Goal: Information Seeking & Learning: Learn about a topic

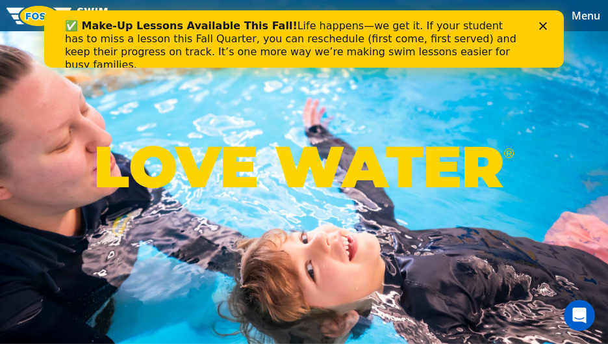
click at [580, 19] on span "Menu" at bounding box center [586, 15] width 29 height 14
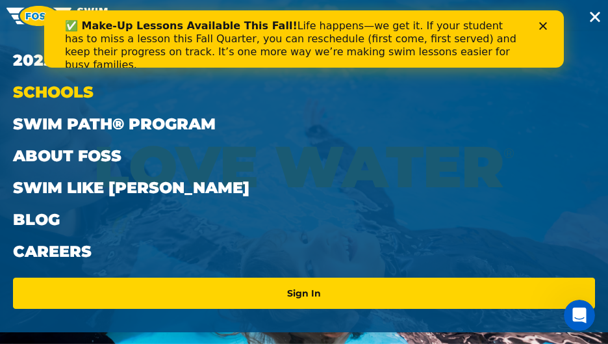
click at [67, 97] on link "Schools" at bounding box center [304, 92] width 582 height 32
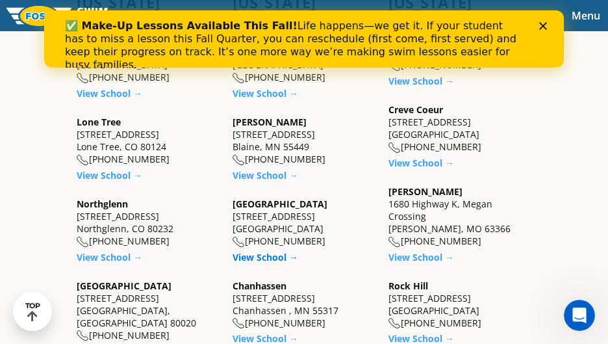
click at [249, 251] on link "View School →" at bounding box center [266, 257] width 66 height 12
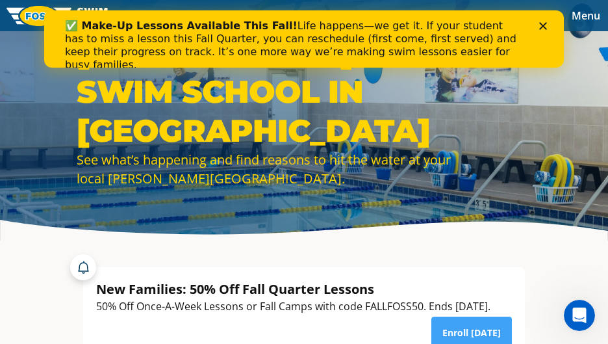
click at [546, 23] on icon "Close" at bounding box center [543, 26] width 8 height 8
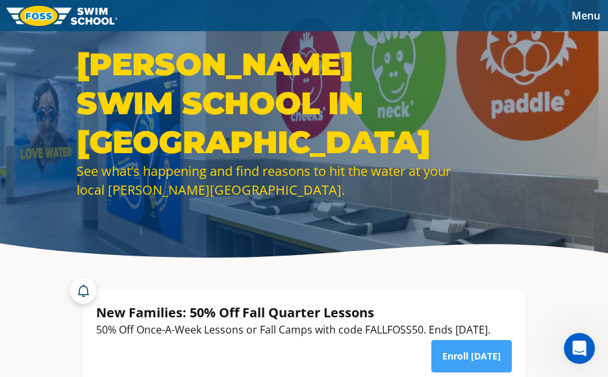
click at [589, 12] on span "Menu" at bounding box center [586, 15] width 29 height 14
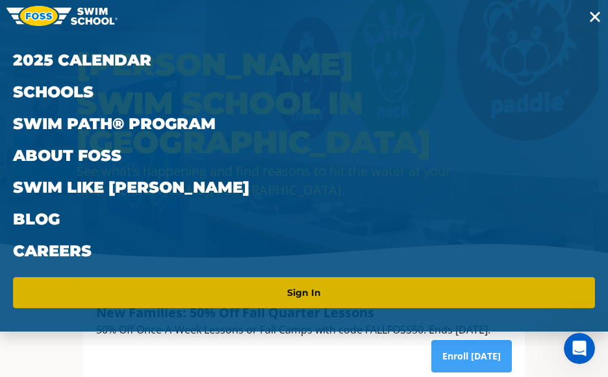
click at [312, 296] on link "Sign In" at bounding box center [304, 293] width 572 height 21
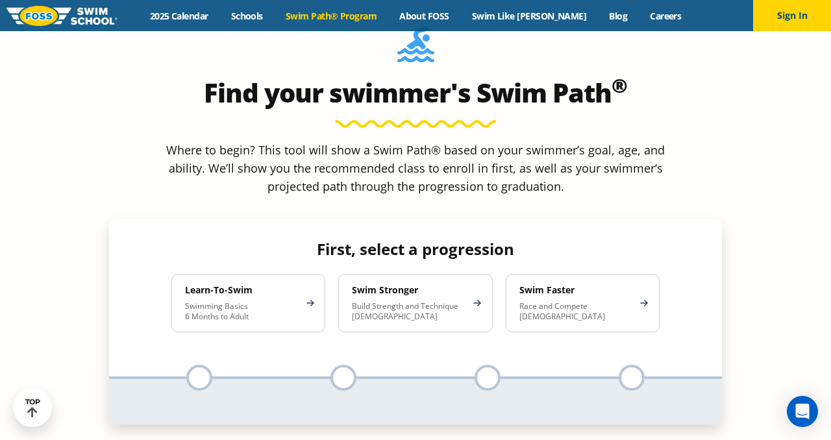
scroll to position [1166, 0]
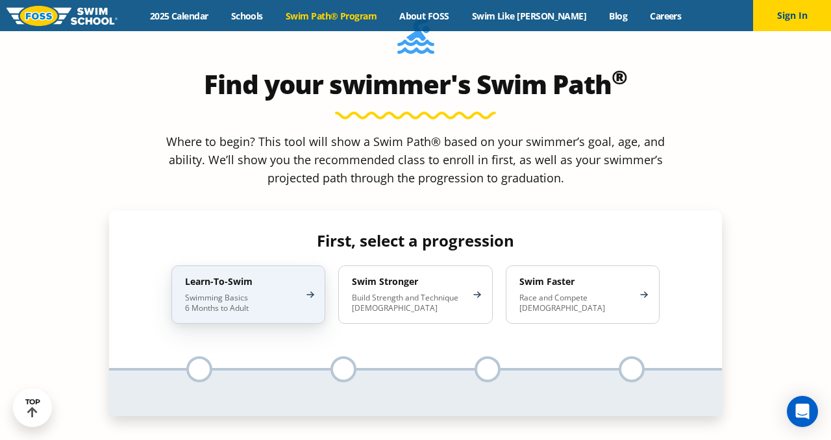
click at [310, 266] on div "Learn-To-Swim Swimming Basics 6 Months to Adult" at bounding box center [248, 295] width 154 height 58
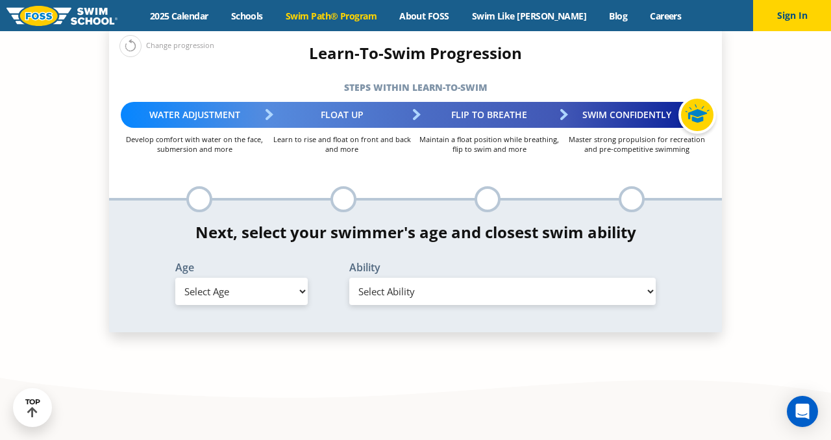
scroll to position [1357, 0]
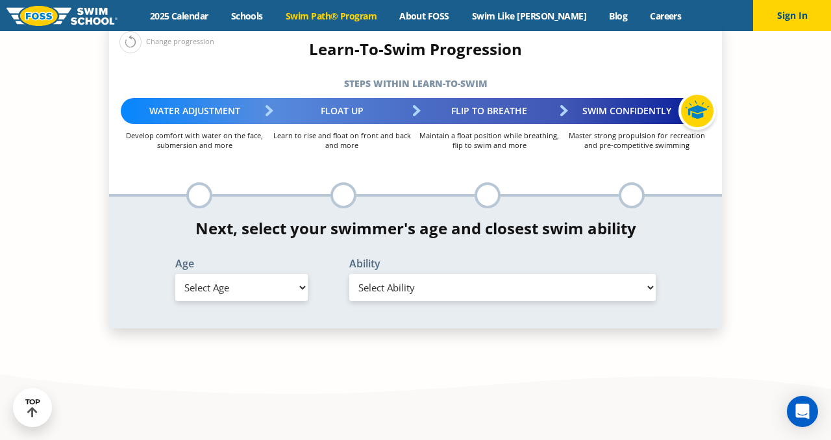
click at [303, 274] on select "Select Age [DEMOGRAPHIC_DATA] months - 1 year 1 year 2 years 3 years 4 years 5 …" at bounding box center [241, 287] width 132 height 27
select select "3-years"
click at [175, 274] on select "Select Age [DEMOGRAPHIC_DATA] months - 1 year 1 year 2 years 3 years 4 years 5 …" at bounding box center [241, 287] width 132 height 27
click at [401, 274] on select "Select Ability First in-water experience When in the water, reliant on a life j…" at bounding box center [502, 287] width 307 height 27
select select "3-years-uncomfortable-putting-face-in-the-water-andor-getting-water-on-ears-whi…"
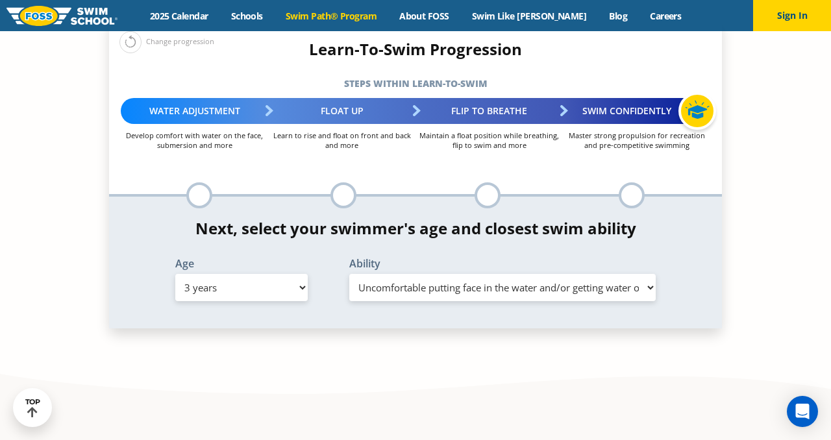
click at [349, 274] on select "Select Ability First in-water experience When in the water, reliant on a life j…" at bounding box center [502, 287] width 307 height 27
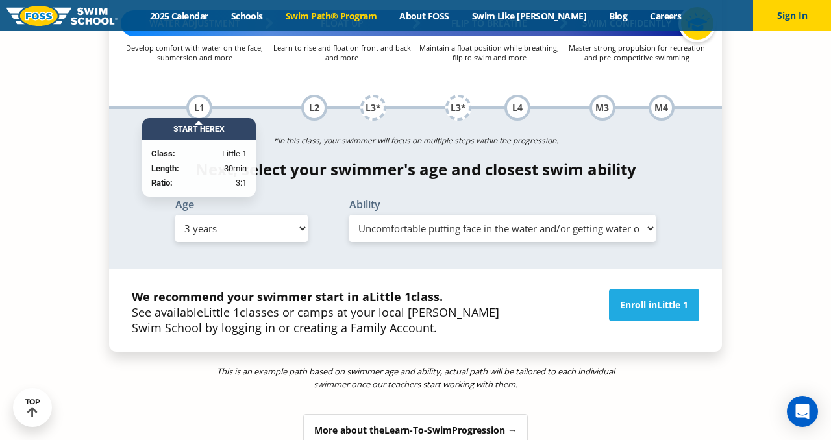
scroll to position [1518, 0]
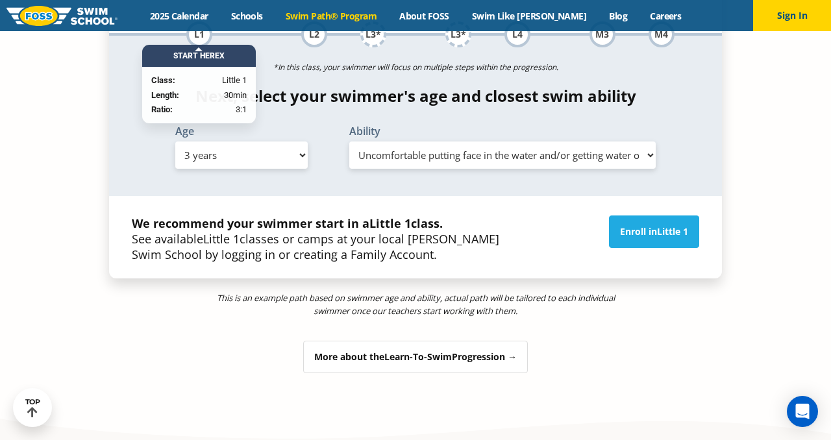
click at [408, 341] on div "More about the Learn-To-Swim Progression →" at bounding box center [415, 357] width 225 height 32
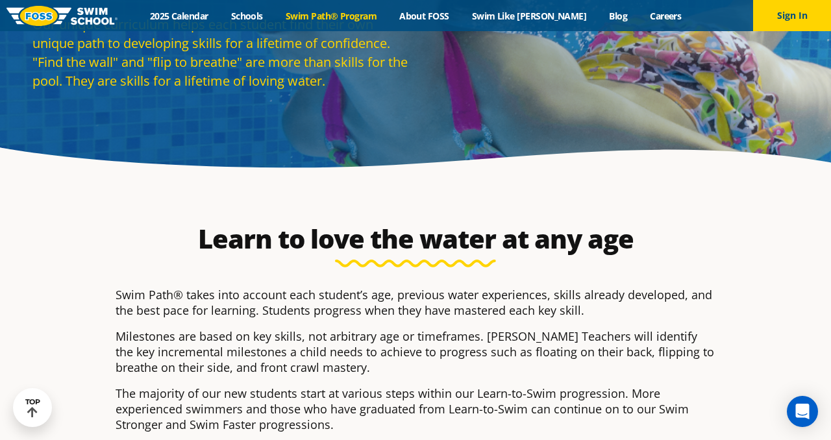
scroll to position [0, 0]
